Goal: Navigation & Orientation: Find specific page/section

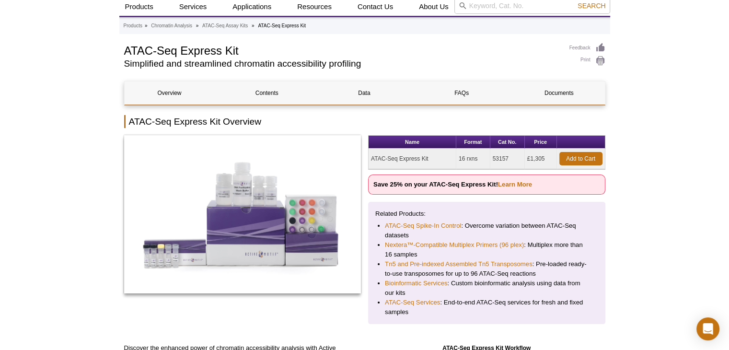
scroll to position [48, 0]
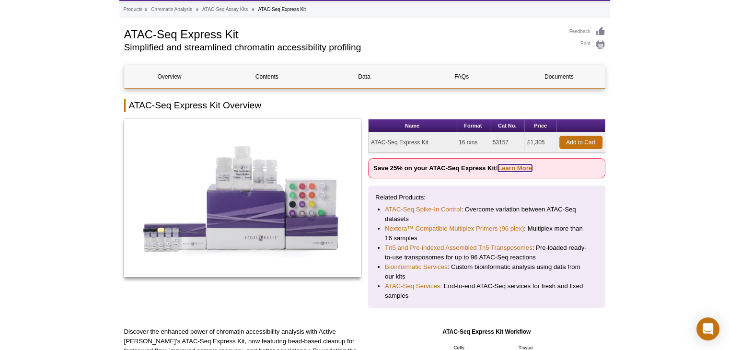
click at [509, 170] on link "Learn More" at bounding box center [515, 167] width 34 height 7
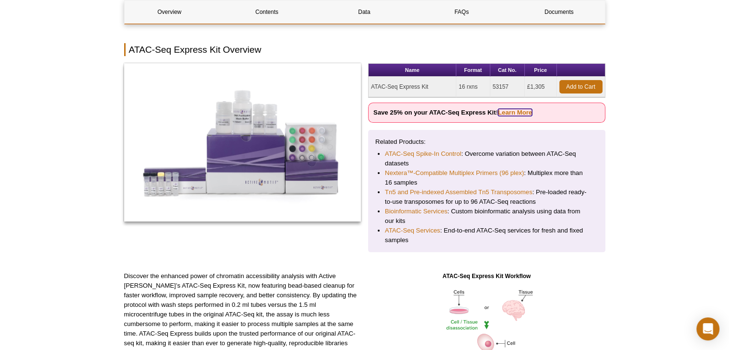
scroll to position [144, 0]
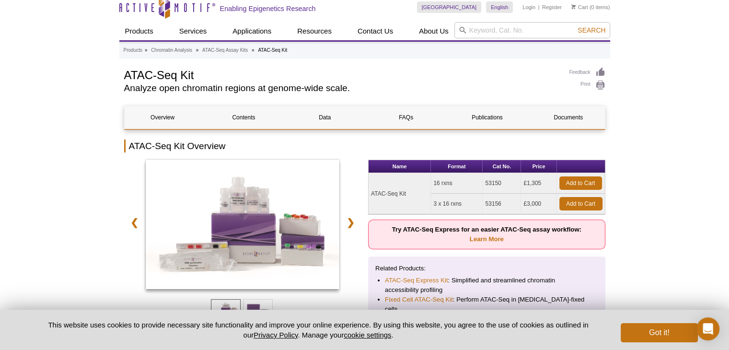
scroll to position [15, 0]
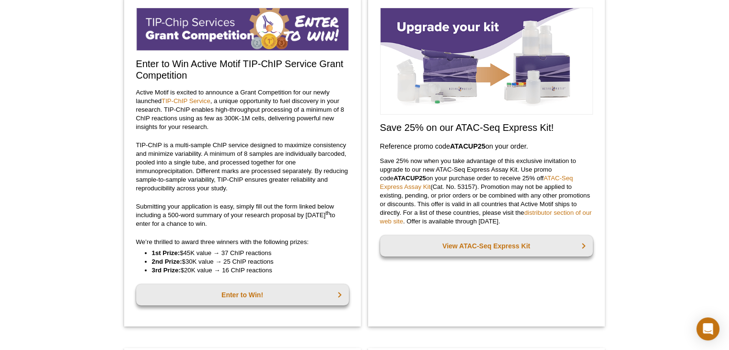
scroll to position [76, 0]
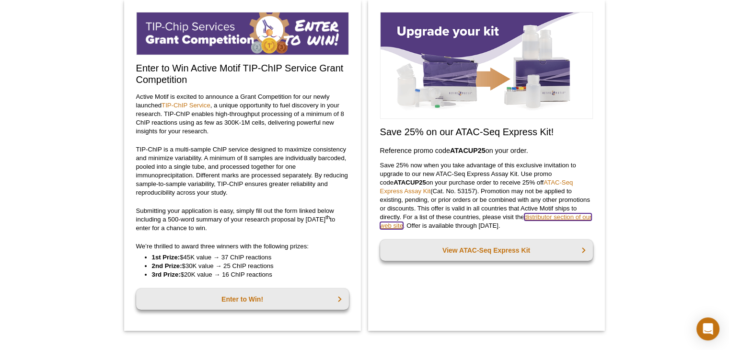
click at [541, 219] on link "distributor section of our web site" at bounding box center [486, 221] width 212 height 16
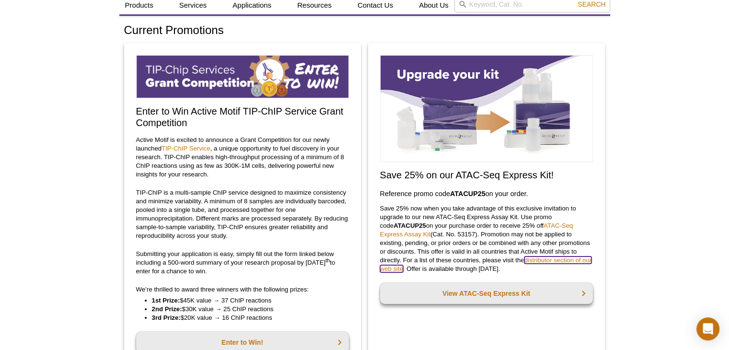
scroll to position [0, 0]
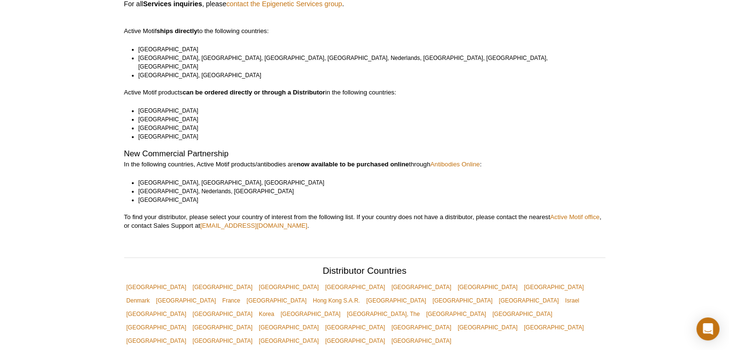
scroll to position [81, 0]
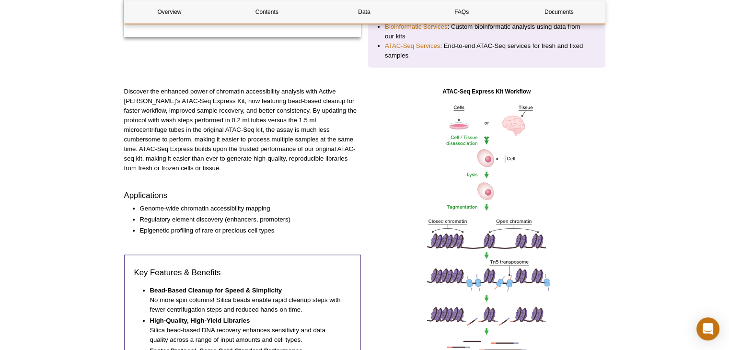
scroll to position [144, 0]
